Goal: Information Seeking & Learning: Learn about a topic

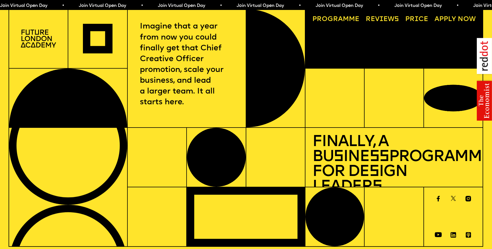
click at [37, 43] on img at bounding box center [38, 39] width 35 height 18
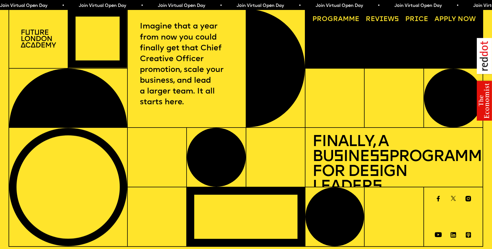
click at [37, 43] on img at bounding box center [38, 39] width 35 height 18
click at [334, 21] on link "Progr a mme" at bounding box center [336, 19] width 54 height 14
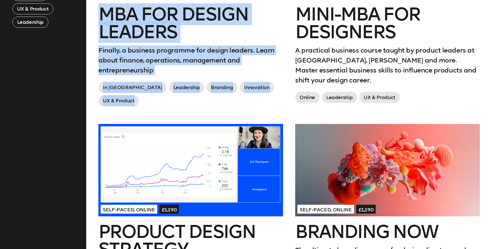
scroll to position [447, 0]
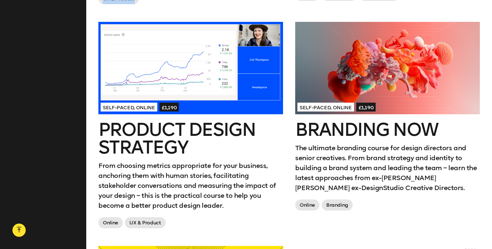
click at [173, 161] on p "From choosing metrics appropriate for your business, anchoring them with human …" at bounding box center [190, 186] width 185 height 50
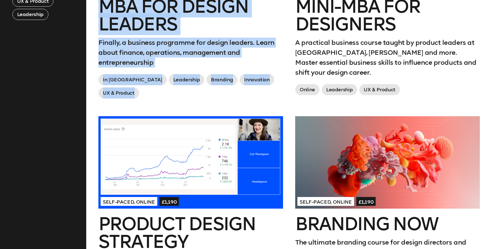
scroll to position [384, 0]
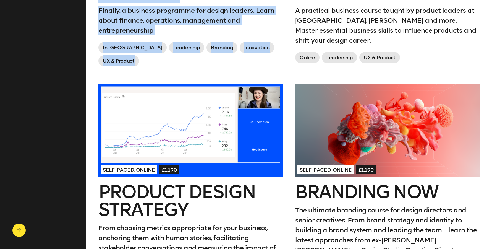
click at [339, 183] on h2 "Branding Now" at bounding box center [387, 192] width 185 height 18
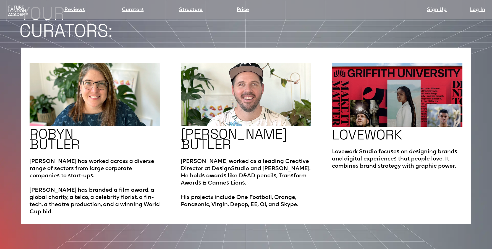
scroll to position [984, 0]
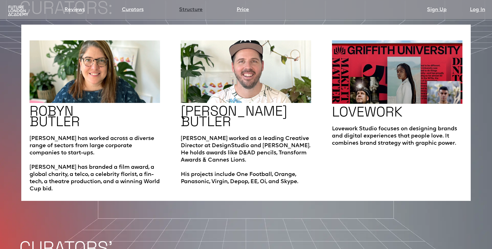
click at [197, 11] on link "Structure" at bounding box center [191, 10] width 24 height 8
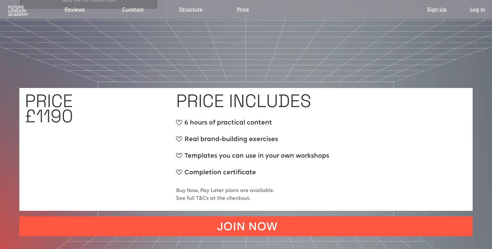
scroll to position [2121, 0]
